Goal: Task Accomplishment & Management: Manage account settings

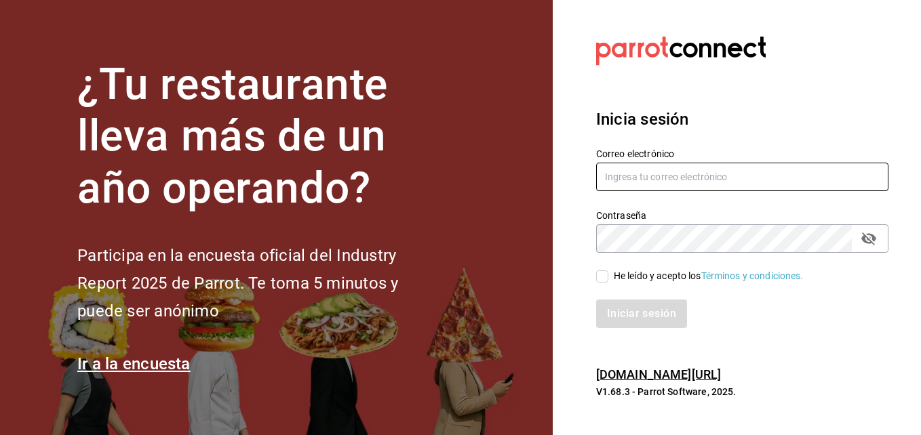
type input "[PERSON_NAME][EMAIL_ADDRESS][DOMAIN_NAME]"
click at [653, 279] on div "He leído y acepto los Términos y condiciones." at bounding box center [708, 276] width 190 height 14
click at [608, 279] on input "He leído y acepto los Términos y condiciones." at bounding box center [602, 276] width 12 height 12
checkbox input "true"
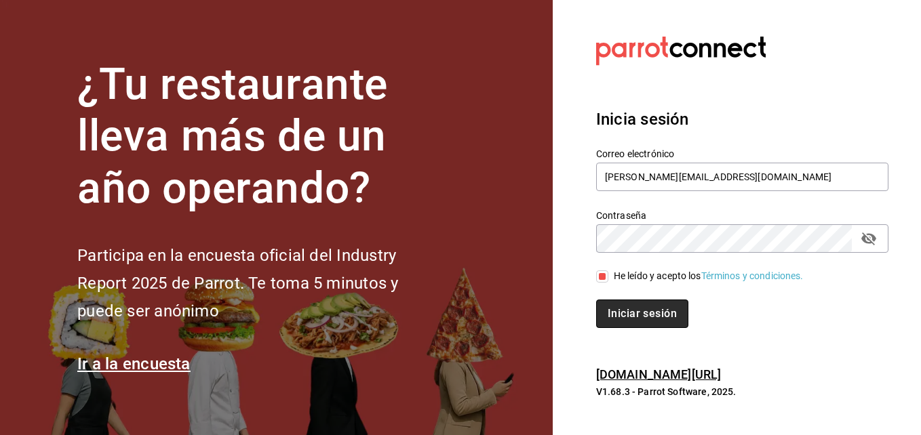
click at [652, 304] on button "Iniciar sesión" at bounding box center [642, 314] width 92 height 28
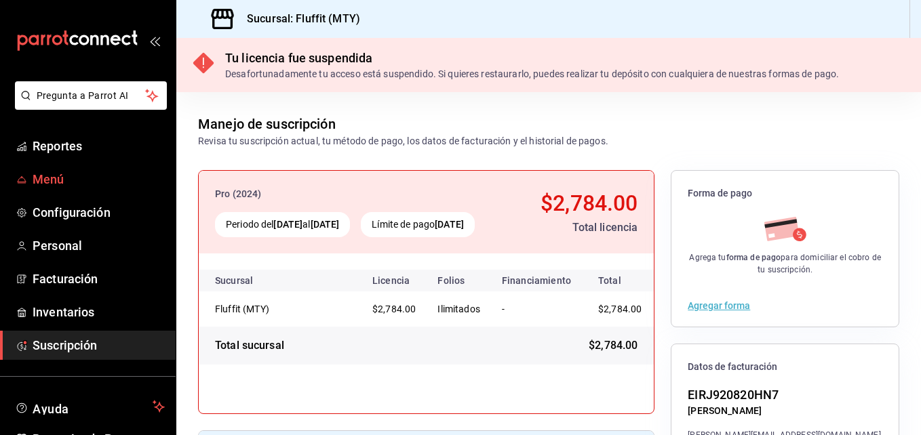
click at [62, 175] on span "Menú" at bounding box center [99, 179] width 132 height 18
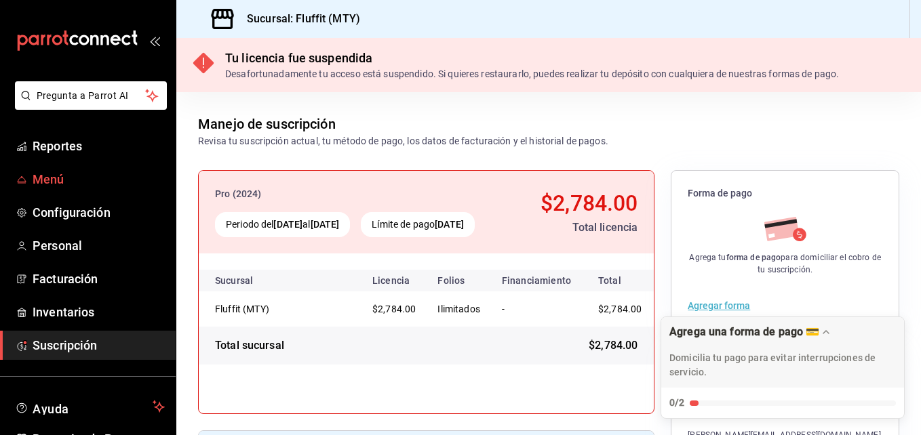
click at [50, 176] on span "Menú" at bounding box center [99, 179] width 132 height 18
click at [48, 187] on span "Menú" at bounding box center [99, 179] width 132 height 18
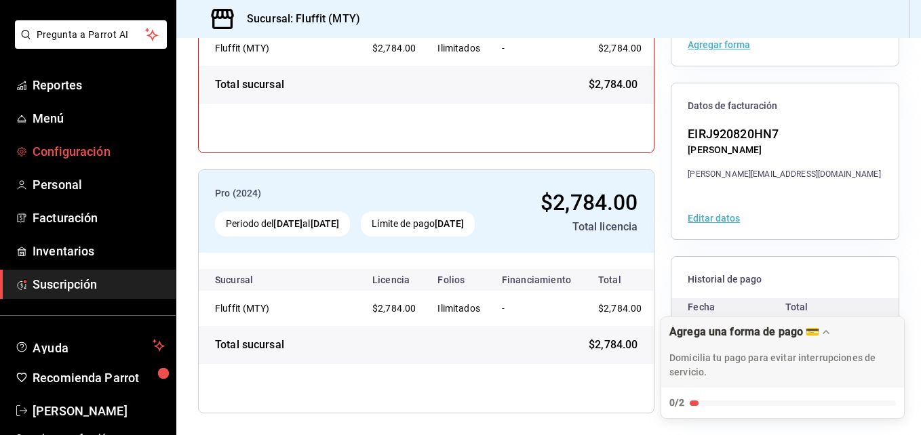
scroll to position [68, 0]
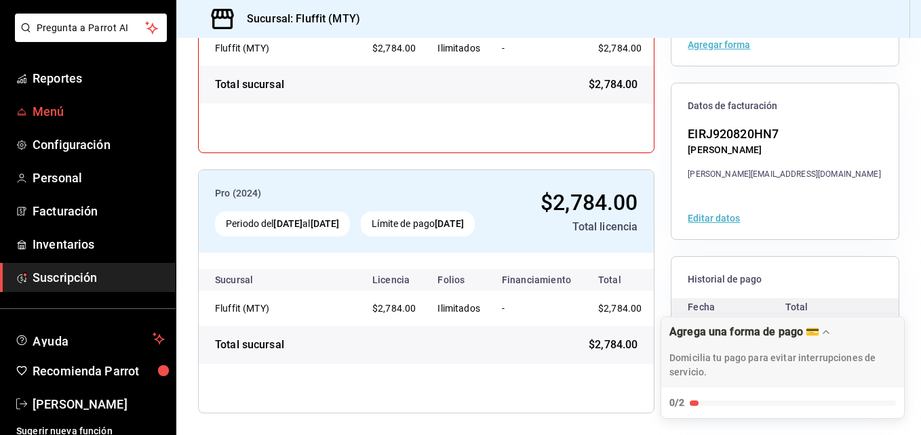
click at [46, 111] on span "Menú" at bounding box center [99, 111] width 132 height 18
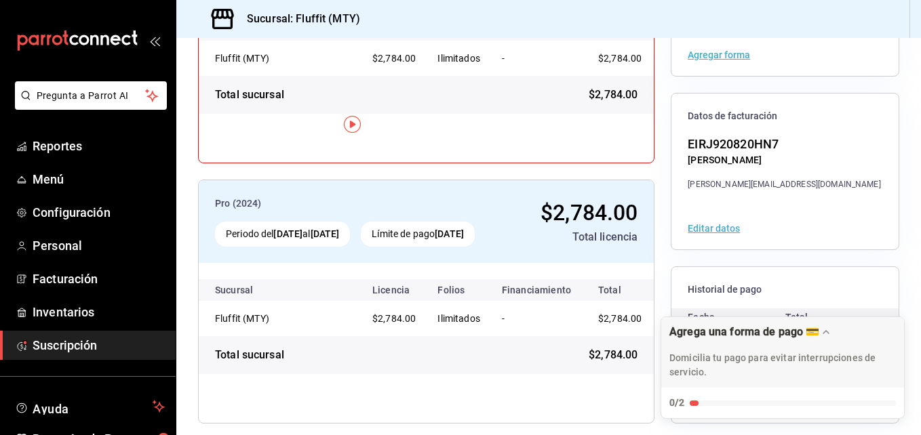
scroll to position [261, 0]
